Goal: Task Accomplishment & Management: Manage account settings

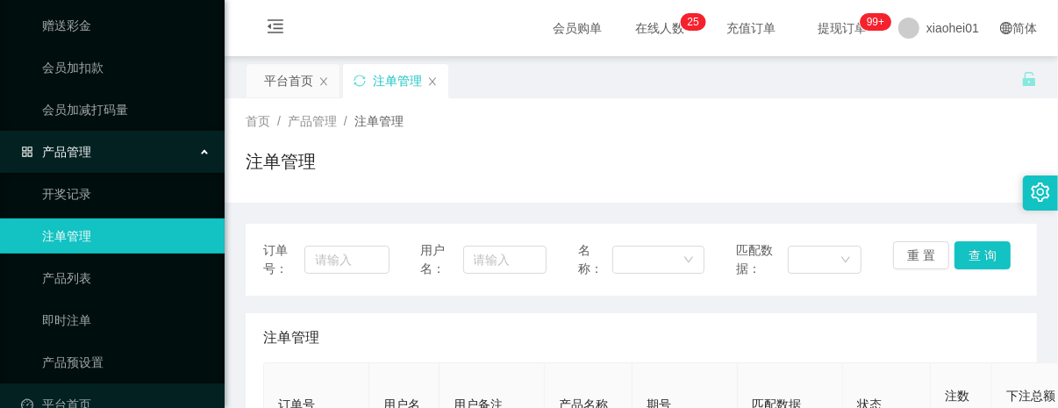
scroll to position [308, 0]
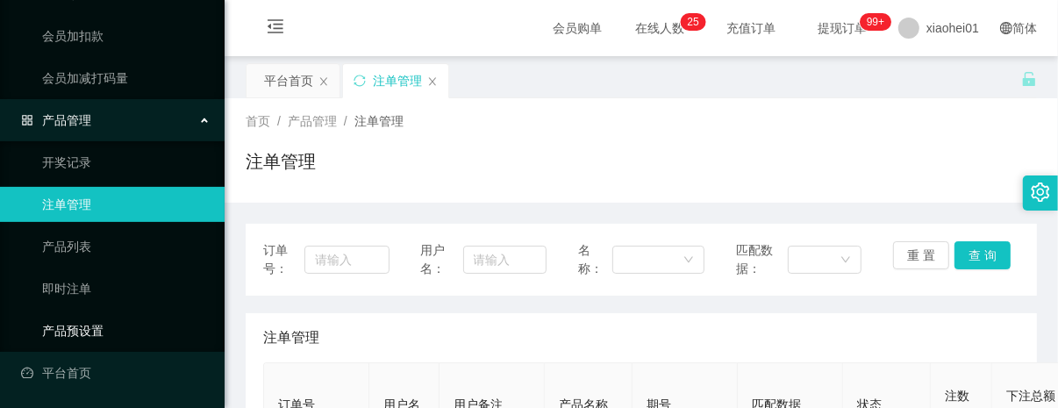
click at [81, 331] on link "产品预设置" at bounding box center [126, 330] width 168 height 35
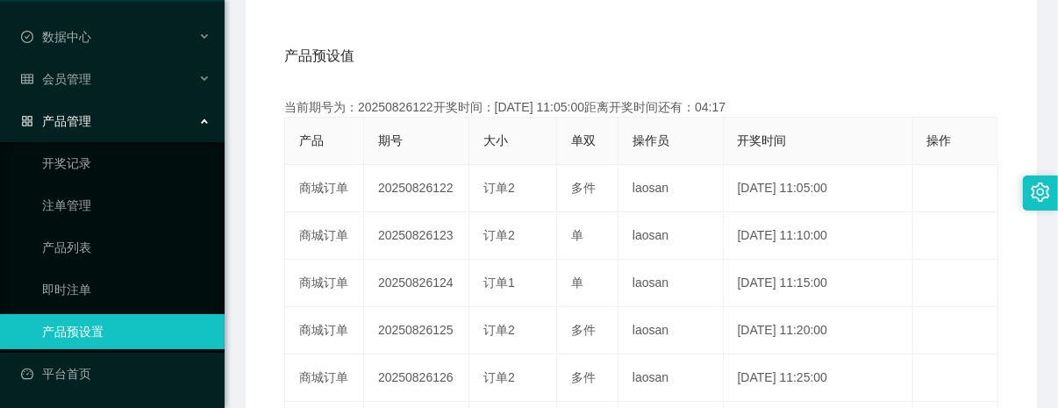
scroll to position [329, 0]
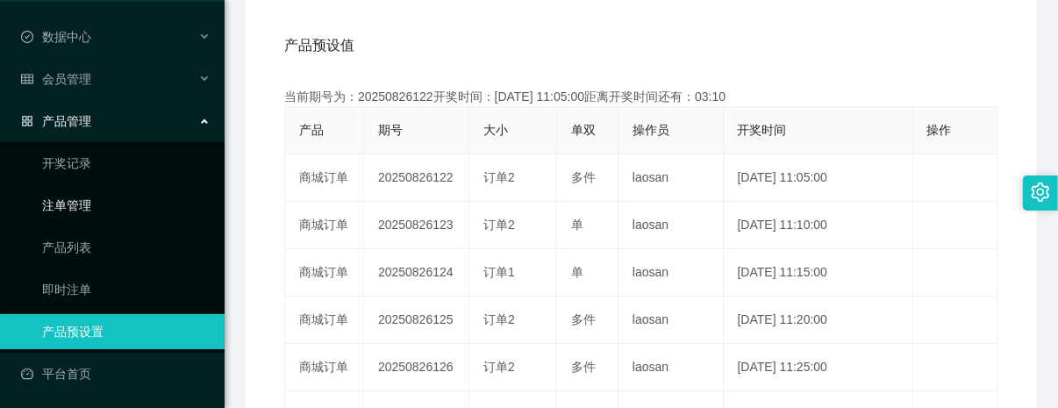
click at [84, 200] on link "注单管理" at bounding box center [126, 205] width 168 height 35
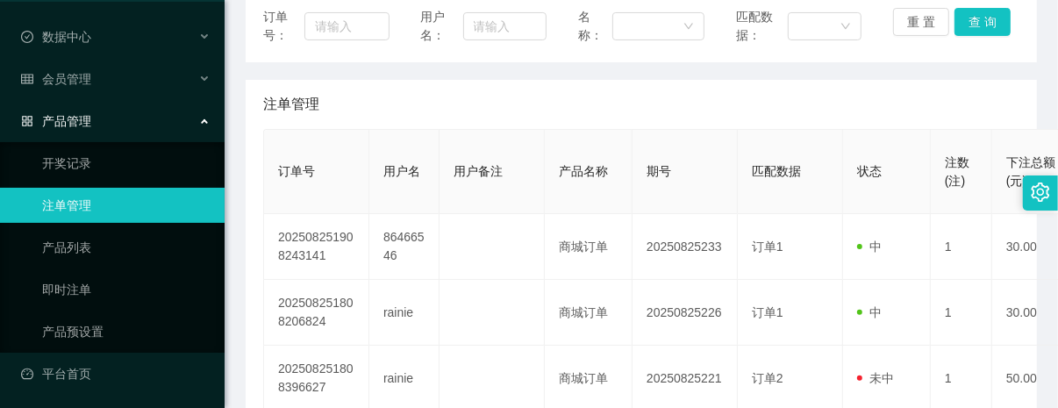
scroll to position [219, 0]
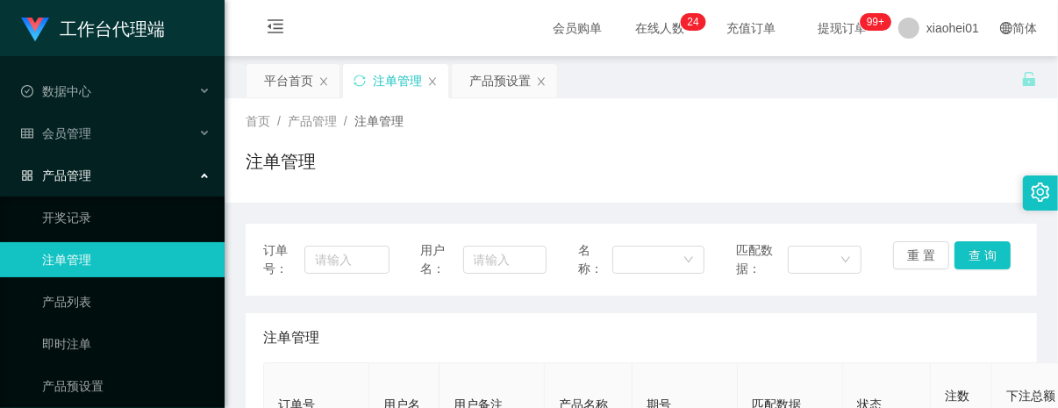
scroll to position [329, 0]
click at [927, 36] on span "xiaohei01" at bounding box center [952, 28] width 53 height 56
click at [949, 89] on li "退出登录" at bounding box center [938, 77] width 132 height 28
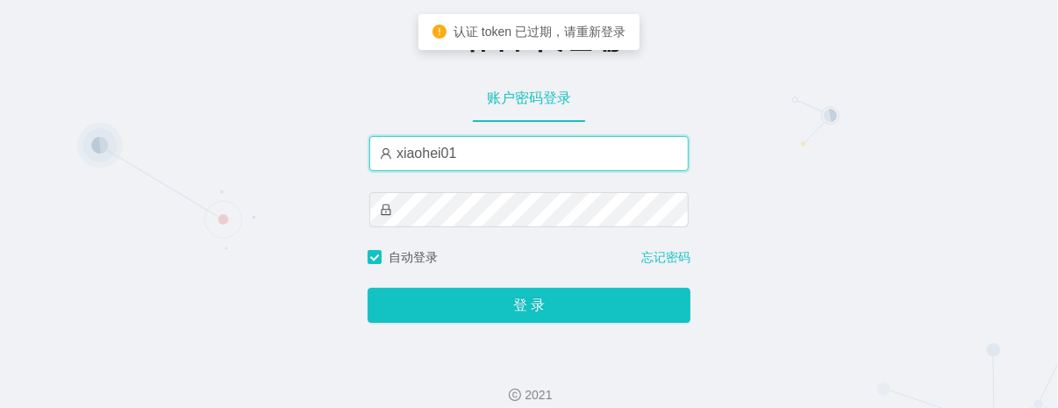
click at [506, 150] on input "xiaohei01" at bounding box center [528, 153] width 319 height 35
type input "xiaohei02"
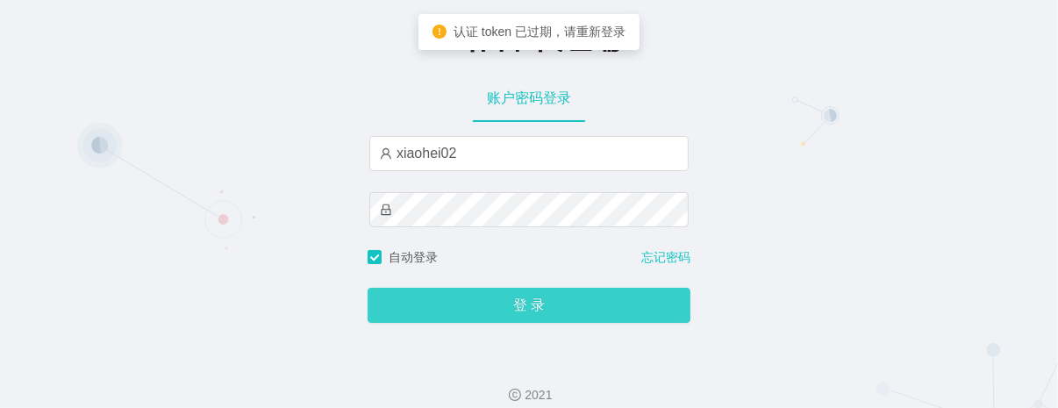
click at [535, 299] on button "登 录" at bounding box center [529, 305] width 323 height 35
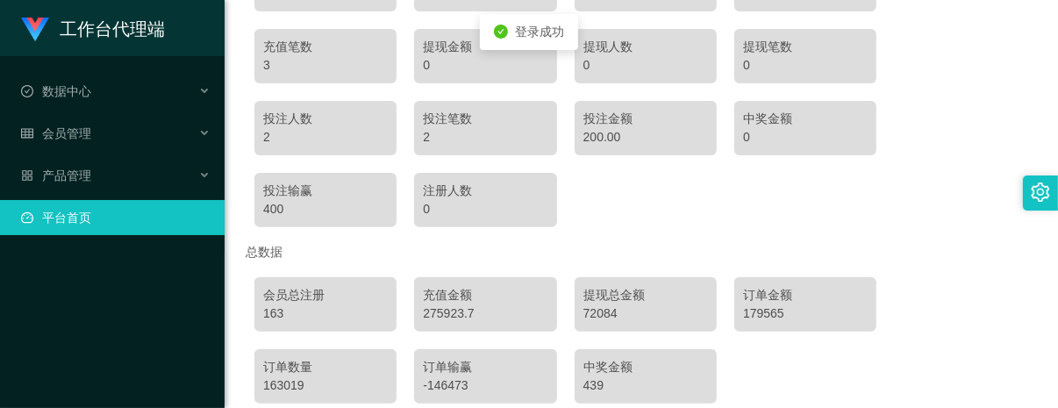
scroll to position [329, 0]
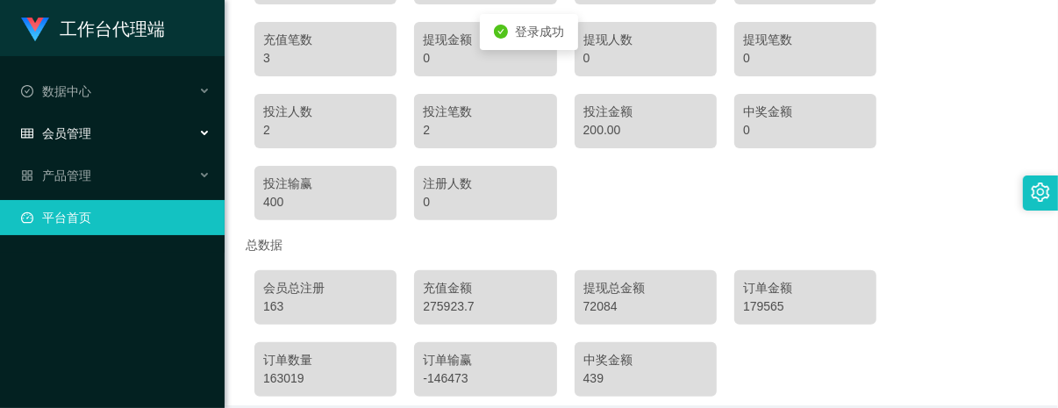
click at [83, 126] on span "会员管理" at bounding box center [56, 133] width 70 height 14
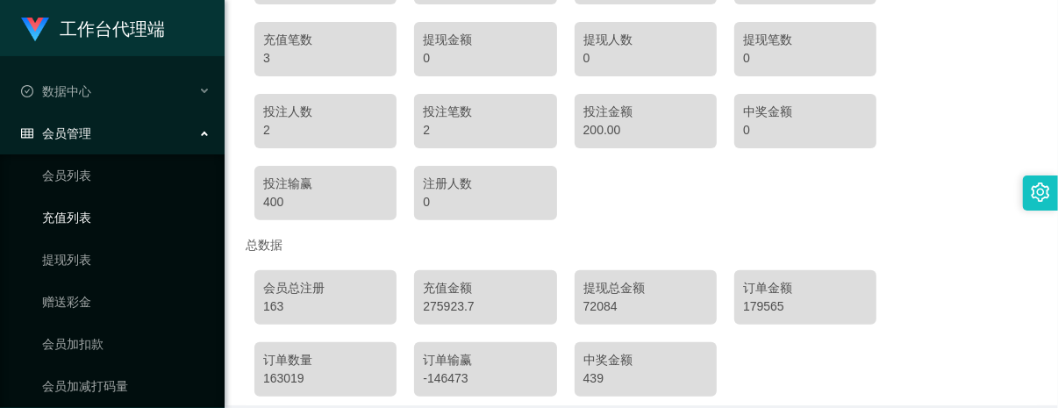
scroll to position [97, 0]
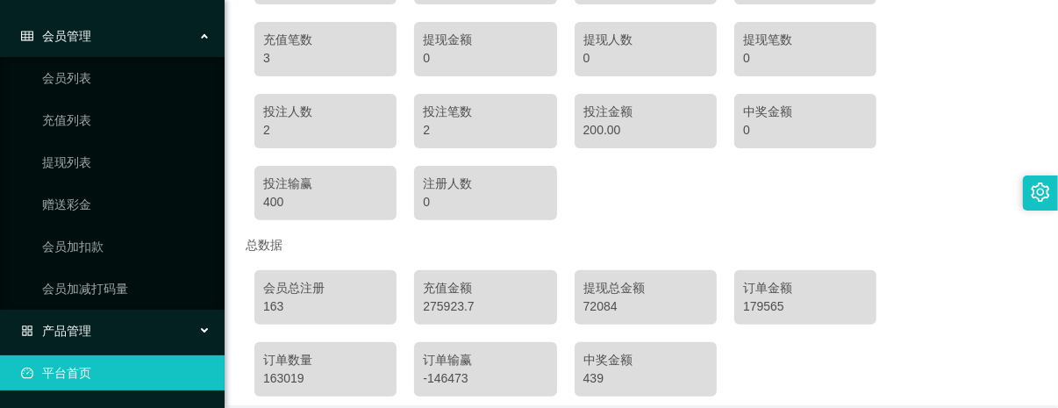
click at [114, 331] on div "产品管理" at bounding box center [112, 330] width 225 height 35
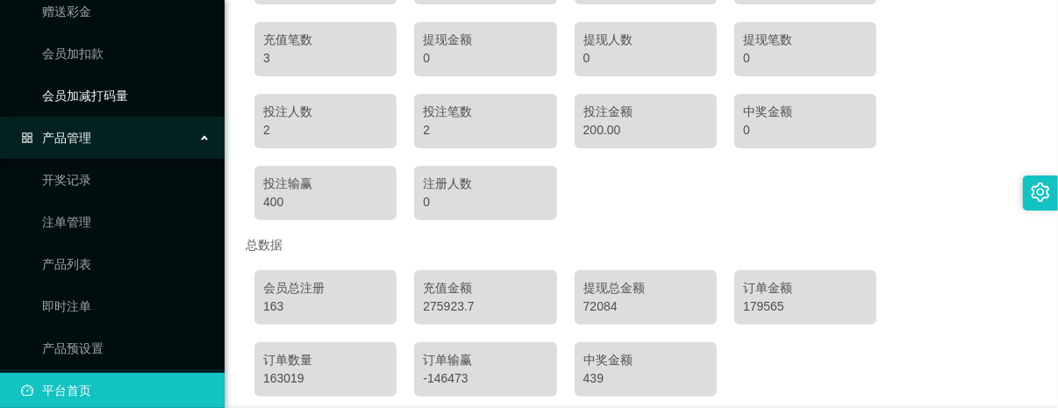
scroll to position [308, 0]
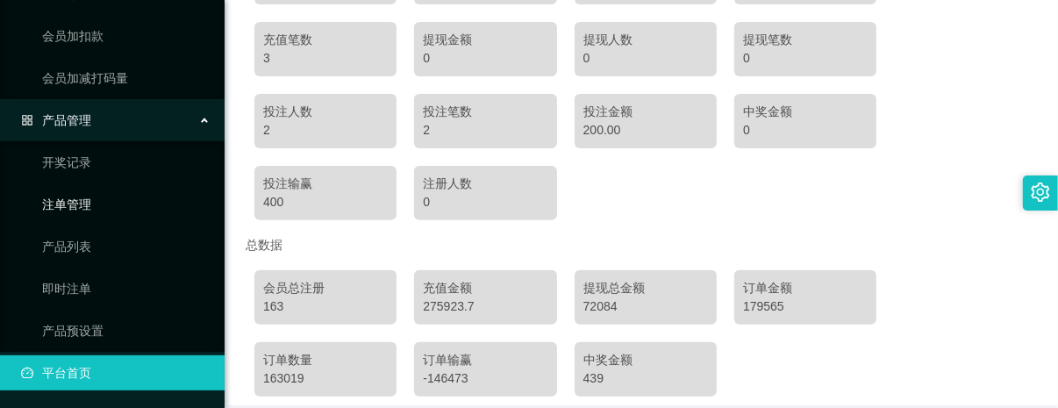
drag, startPoint x: 53, startPoint y: 204, endPoint x: 66, endPoint y: 204, distance: 13.2
click at [53, 204] on link "注单管理" at bounding box center [126, 204] width 168 height 35
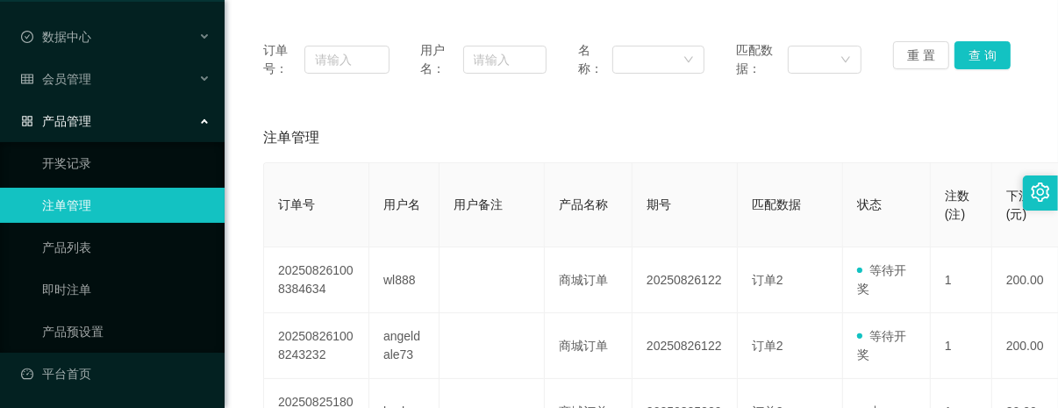
scroll to position [219, 0]
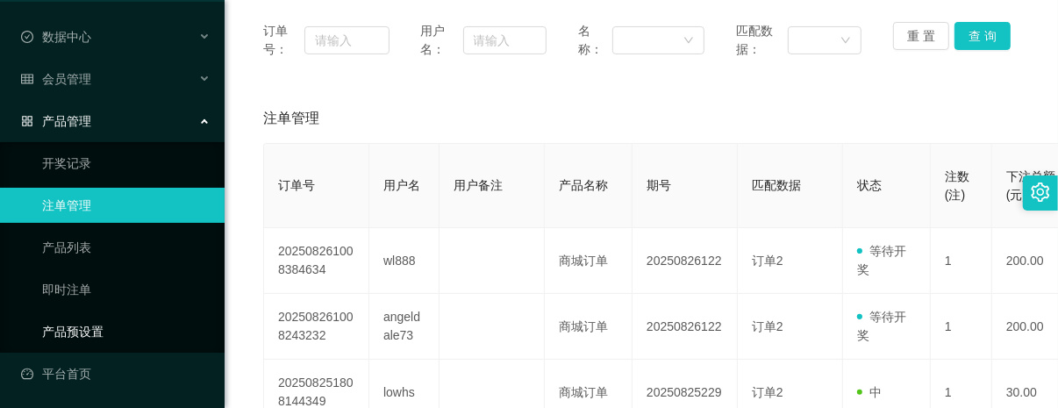
click at [101, 339] on link "产品预设置" at bounding box center [126, 331] width 168 height 35
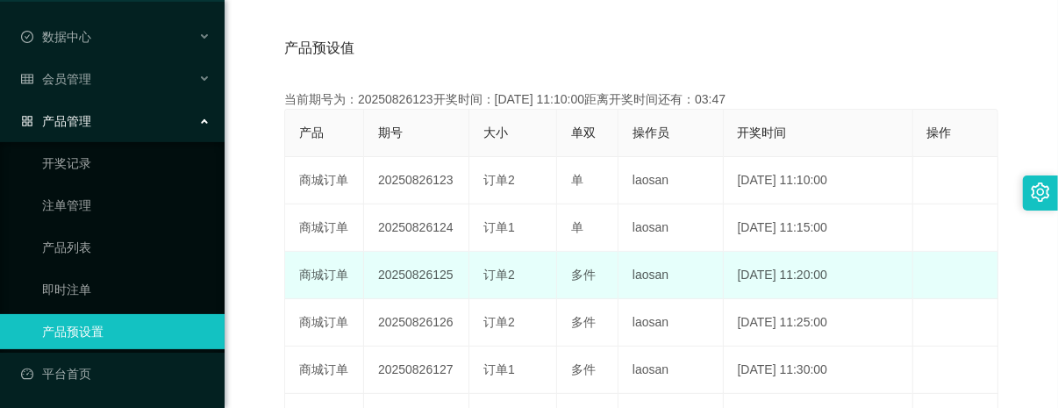
scroll to position [329, 0]
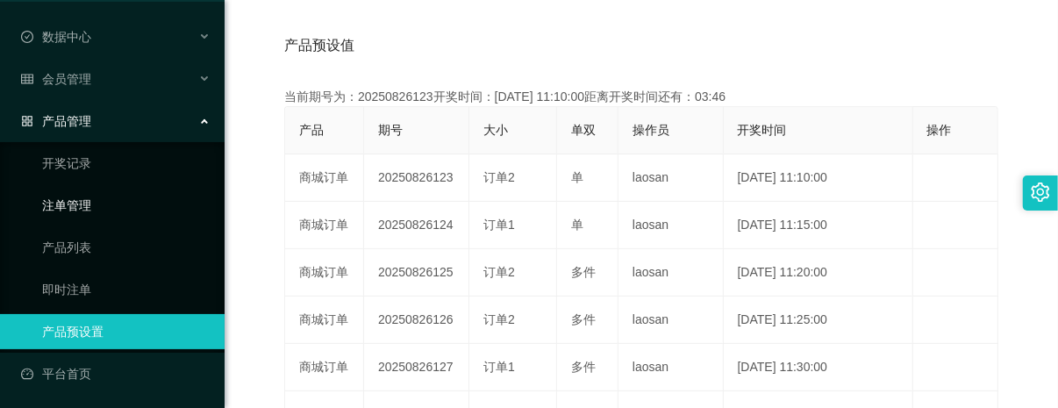
click at [66, 196] on link "注单管理" at bounding box center [126, 205] width 168 height 35
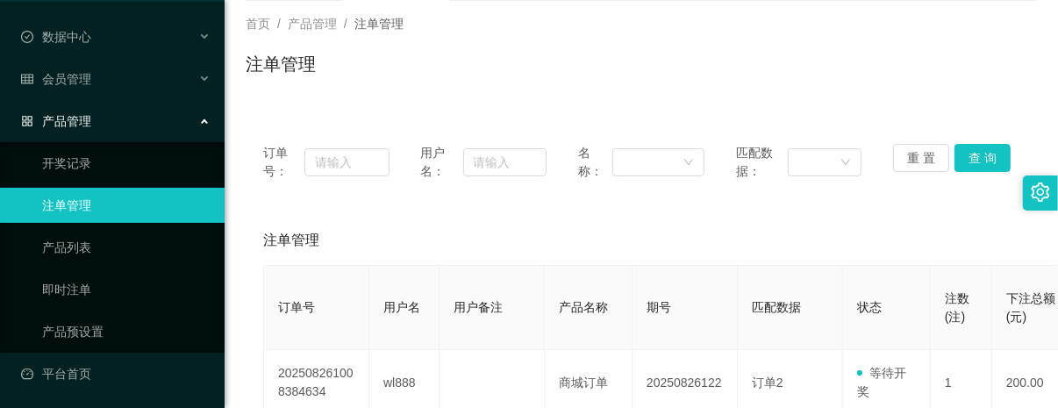
scroll to position [219, 0]
